Goal: Task Accomplishment & Management: Use online tool/utility

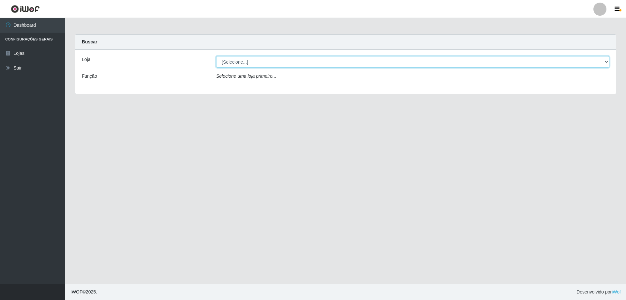
click at [255, 64] on select "[Selecione...] SuperShow Bis - Avenida 6 SuperShow [GEOGRAPHIC_DATA]" at bounding box center [412, 61] width 393 height 11
select select "60"
click at [216, 56] on select "[Selecione...] SuperShow Bis - Avenida 6 SuperShow [GEOGRAPHIC_DATA]" at bounding box center [412, 61] width 393 height 11
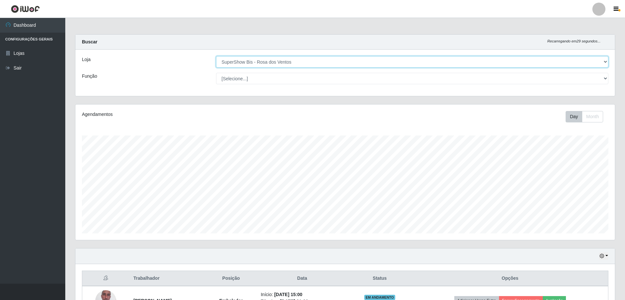
scroll to position [135, 539]
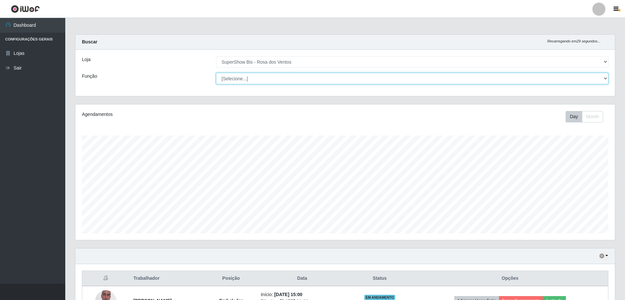
click at [267, 80] on select "[Selecione...] ASG ASG + ASG ++ Auxiliar de Cozinha Balconista de Açougue Balco…" at bounding box center [412, 78] width 392 height 11
select select "1"
click at [216, 73] on select "[Selecione...] ASG ASG + ASG ++ Auxiliar de Cozinha Balconista de Açougue Balco…" at bounding box center [412, 78] width 392 height 11
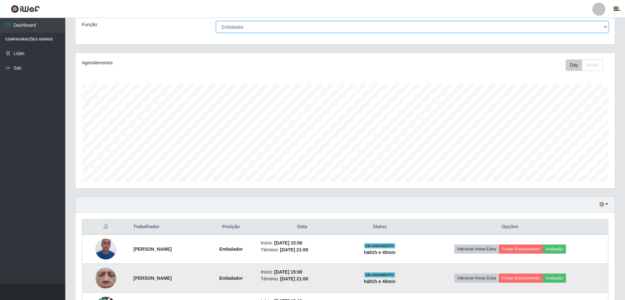
scroll to position [98, 0]
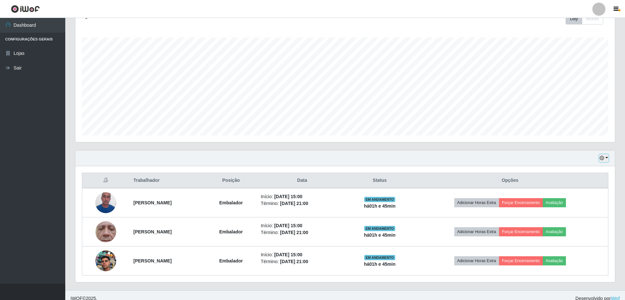
click at [605, 159] on button "button" at bounding box center [603, 158] width 9 height 8
click at [578, 195] on button "3 dias" at bounding box center [582, 197] width 52 height 14
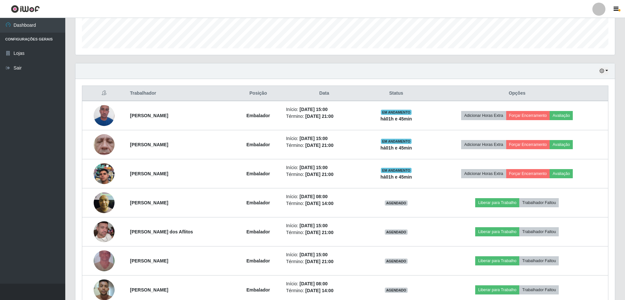
scroll to position [261, 0]
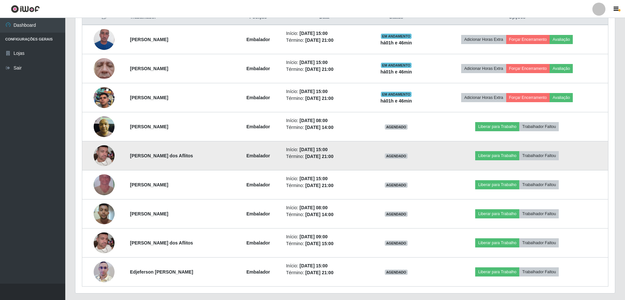
click at [94, 155] on img at bounding box center [104, 155] width 21 height 37
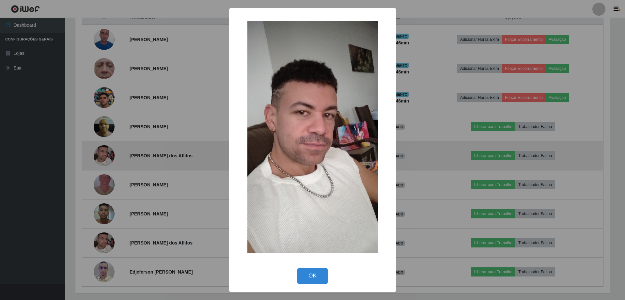
scroll to position [135, 536]
click at [94, 155] on div "× OK Cancel" at bounding box center [313, 150] width 626 height 300
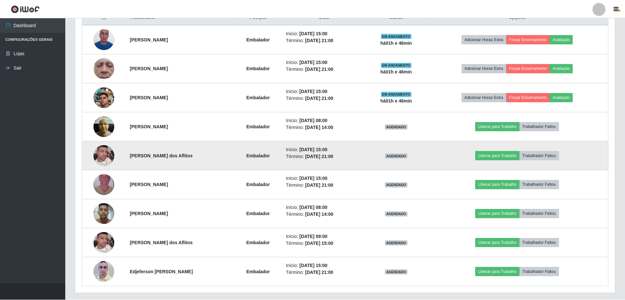
scroll to position [135, 539]
